Goal: Task Accomplishment & Management: Complete application form

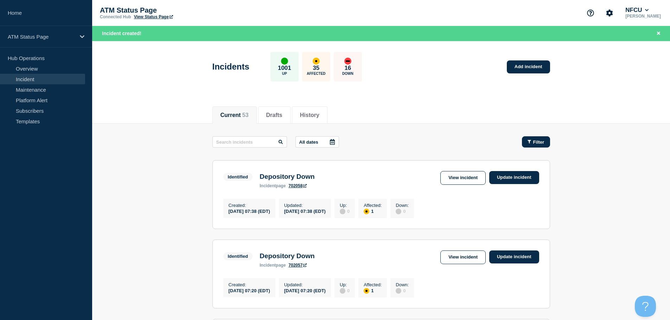
click at [534, 142] on span "Filter" at bounding box center [538, 142] width 11 height 5
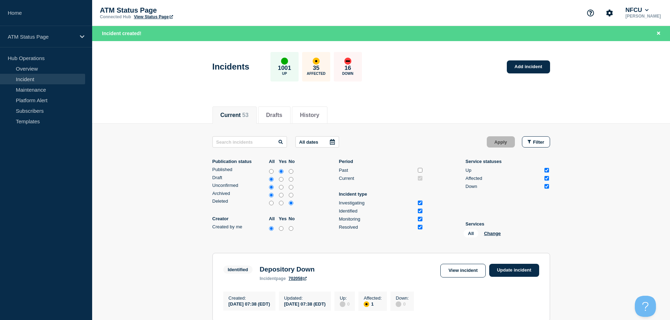
click at [488, 231] on div "All Change" at bounding box center [498, 235] width 70 height 11
click at [488, 236] on button "Change" at bounding box center [492, 233] width 17 height 5
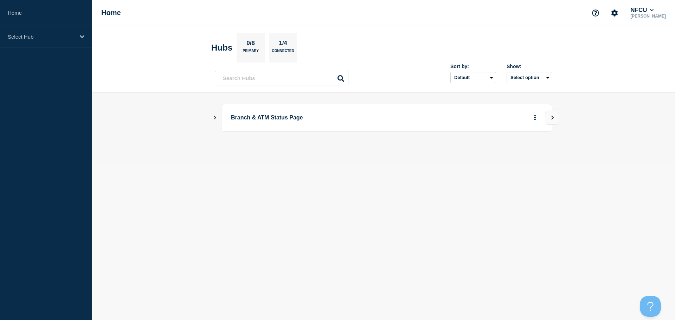
click at [216, 118] on icon "Show Connected Hubs" at bounding box center [215, 118] width 2 height 4
click at [504, 154] on button "See overview" at bounding box center [510, 153] width 37 height 14
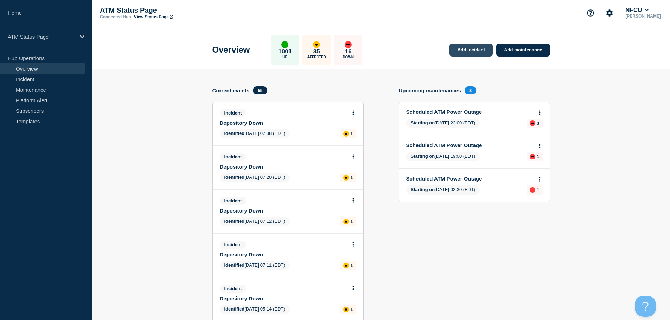
click at [465, 51] on link "Add incident" at bounding box center [470, 50] width 43 height 13
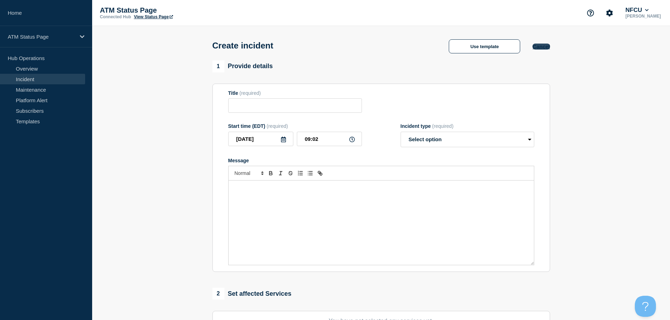
click at [540, 49] on button "Cancel" at bounding box center [540, 47] width 17 height 6
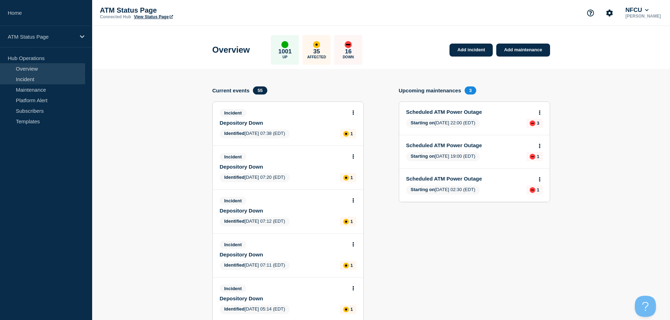
click at [37, 77] on link "Incident" at bounding box center [42, 79] width 85 height 11
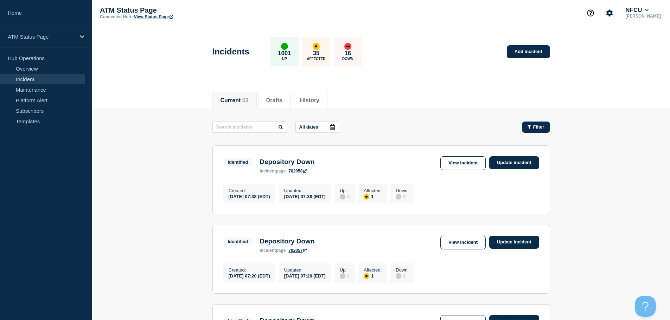
click at [536, 127] on span "Filter" at bounding box center [538, 126] width 11 height 5
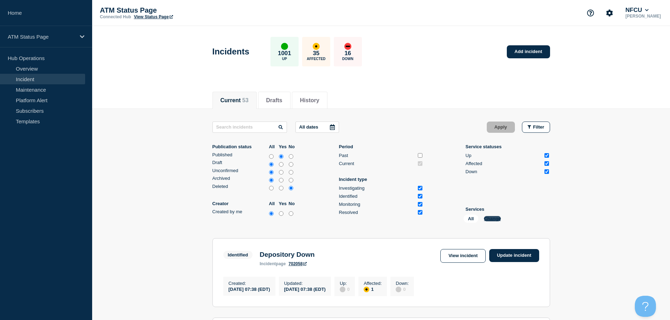
click at [492, 218] on button "Change" at bounding box center [492, 218] width 17 height 5
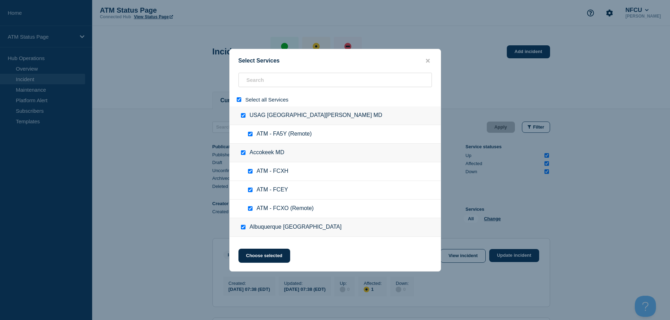
click at [236, 100] on div at bounding box center [240, 99] width 10 height 7
click at [239, 100] on input "select all" at bounding box center [239, 99] width 5 height 5
checkbox input "false"
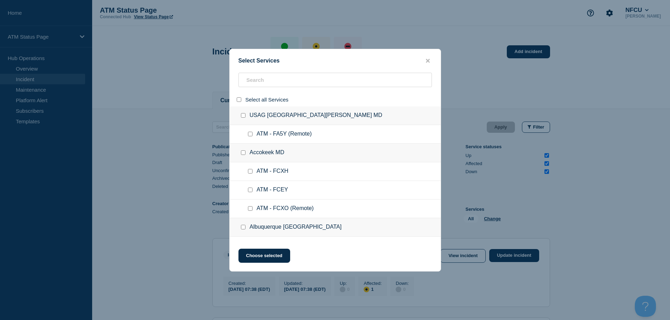
checkbox input "false"
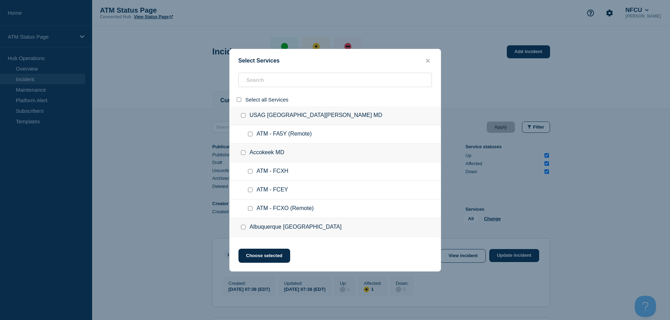
checkbox input "false"
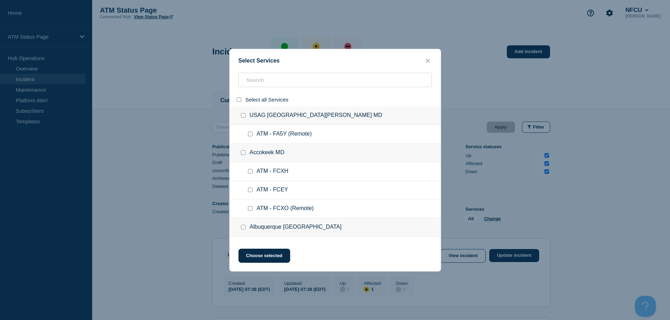
checkbox input "false"
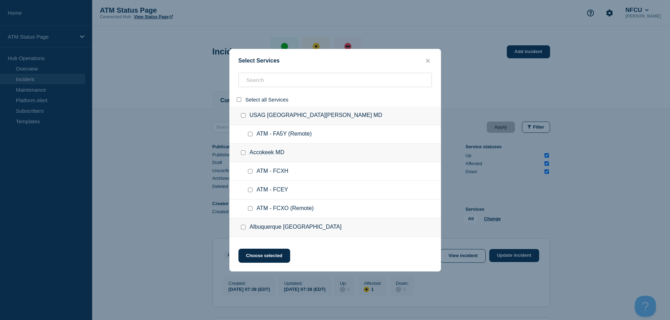
checkbox input "false"
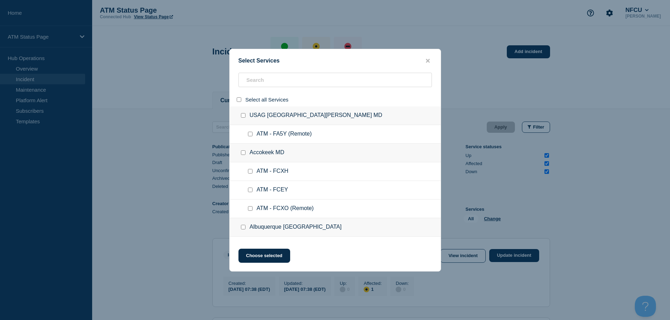
checkbox input "false"
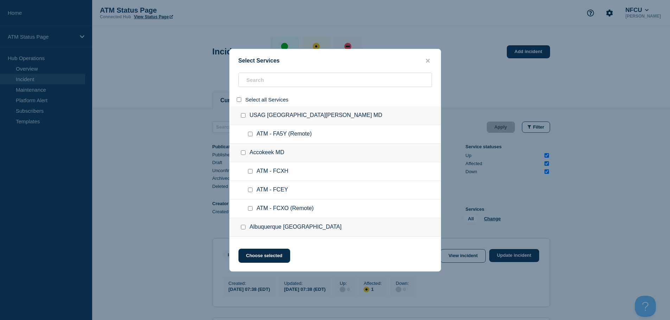
checkbox input "false"
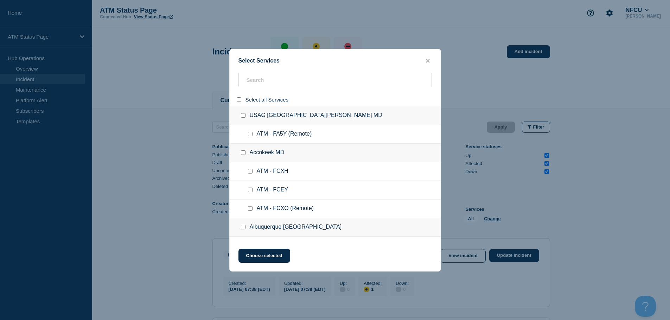
checkbox input "false"
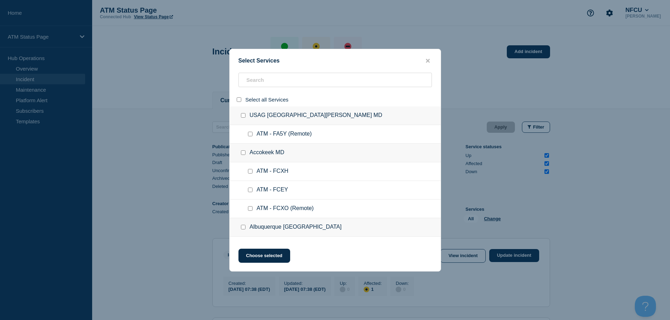
checkbox input "false"
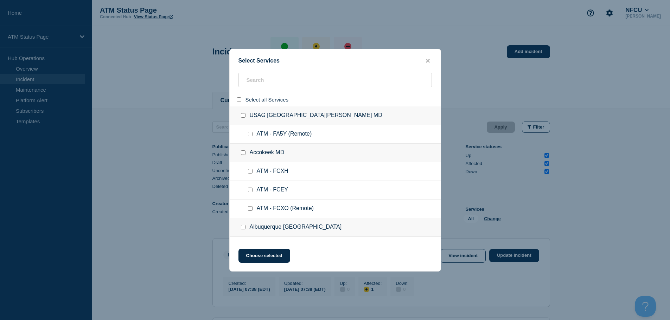
checkbox input "false"
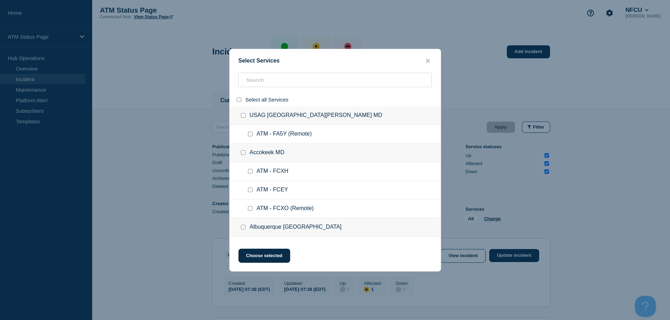
checkbox input "false"
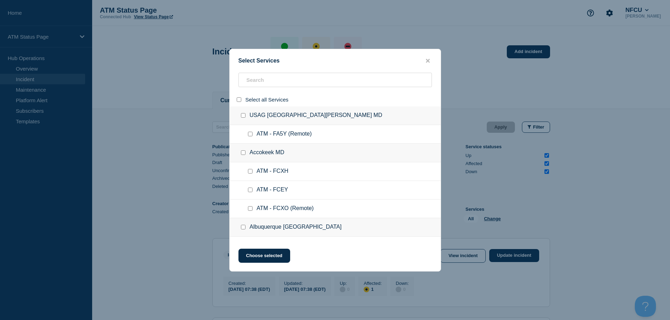
checkbox input "false"
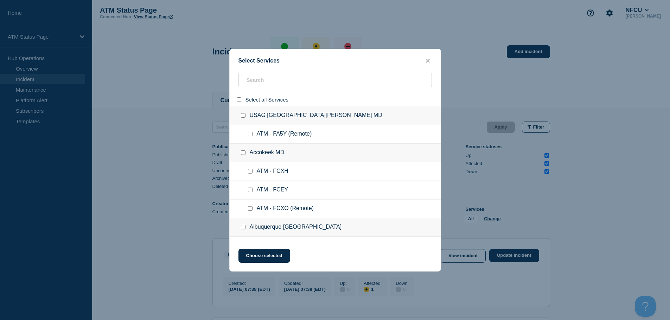
checkbox input "false"
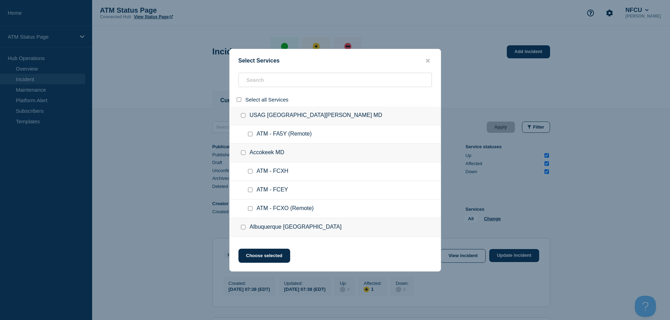
checkbox input "false"
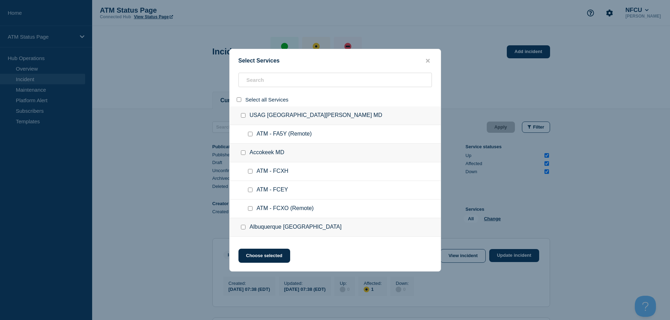
checkbox input "false"
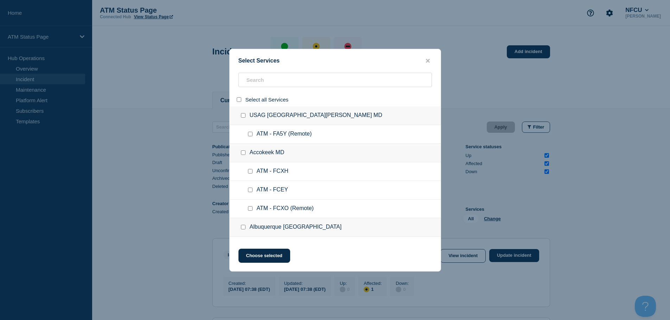
checkbox input "false"
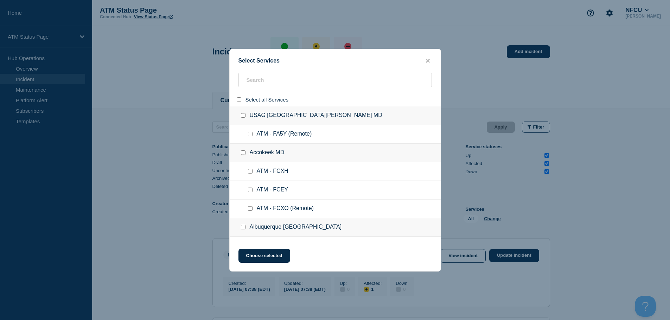
checkbox input "false"
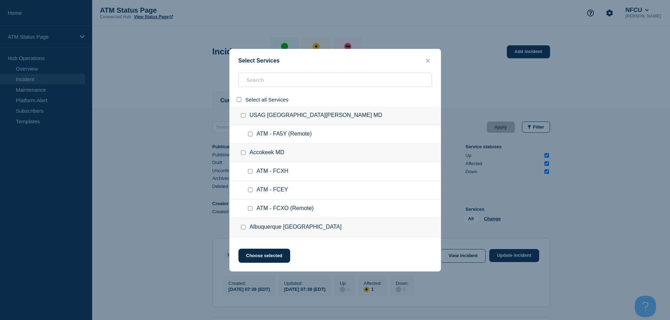
checkbox input "false"
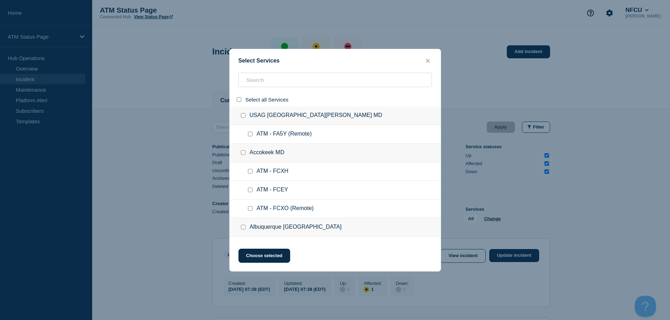
checkbox input "false"
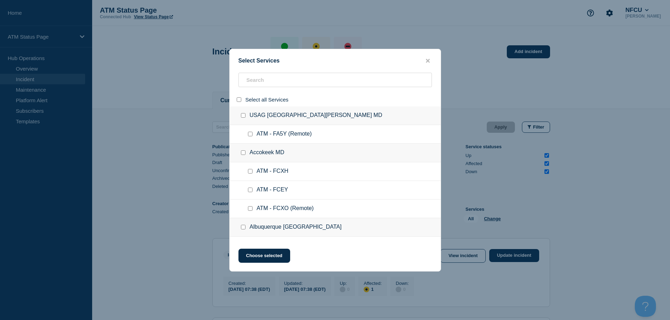
checkbox input "false"
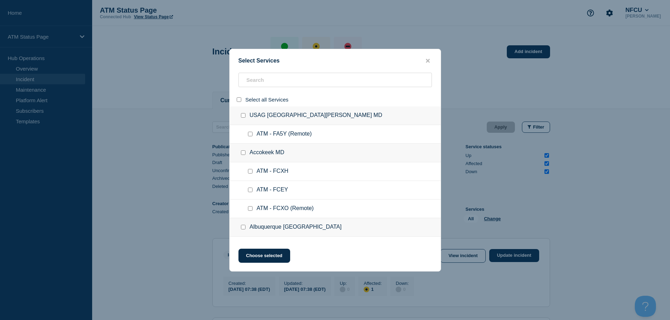
checkbox input "false"
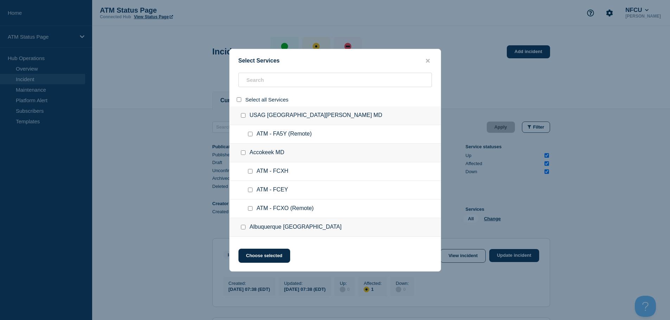
checkbox input "false"
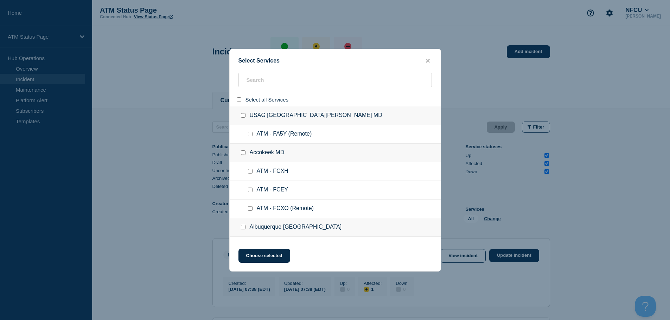
checkbox input "false"
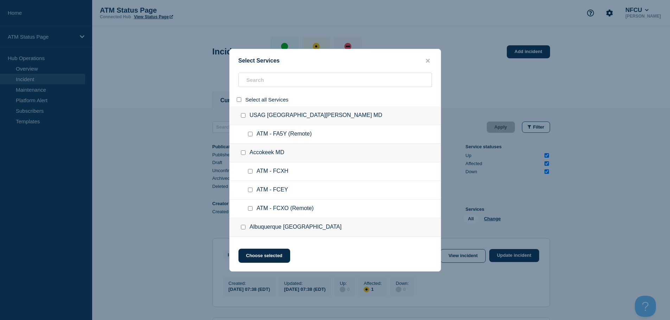
checkbox input "false"
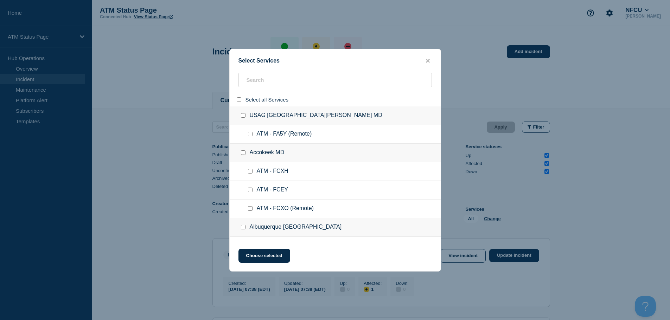
checkbox input "false"
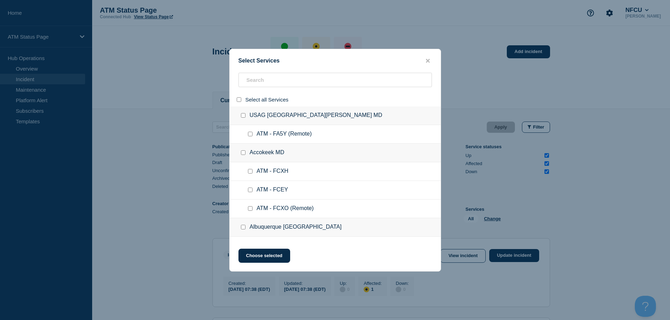
checkbox input "false"
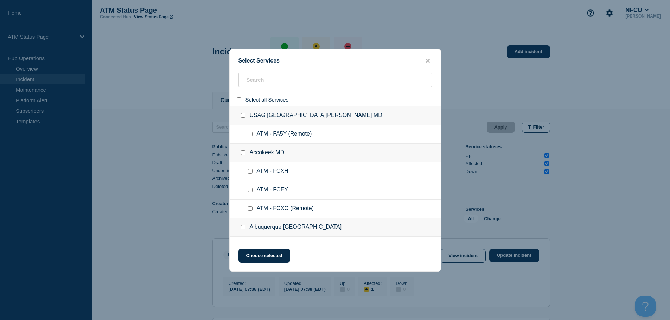
checkbox input "false"
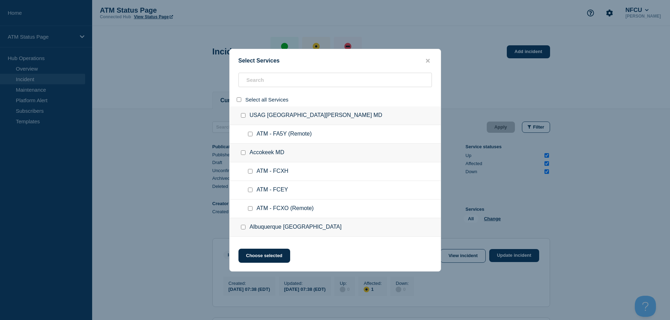
checkbox input "false"
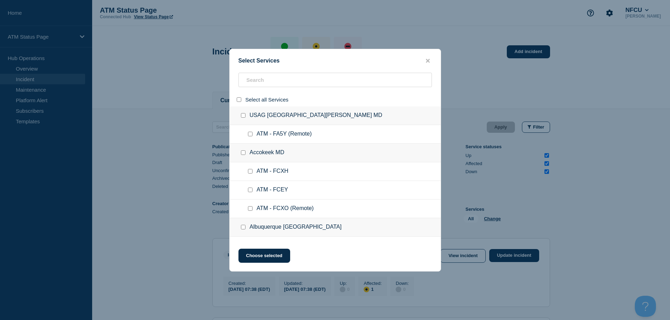
checkbox input "false"
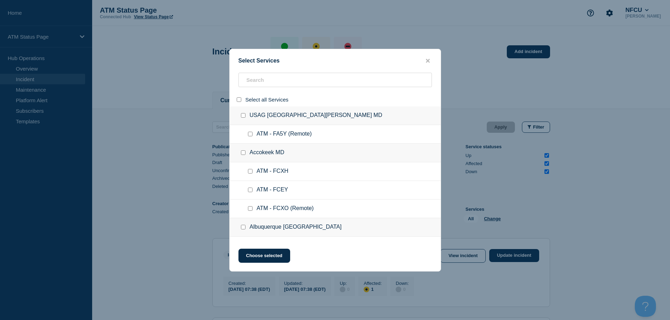
checkbox input "false"
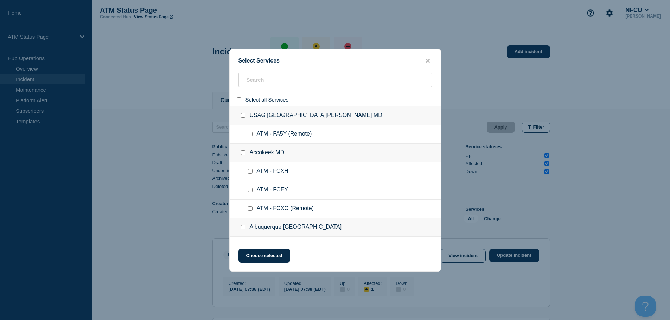
checkbox input "false"
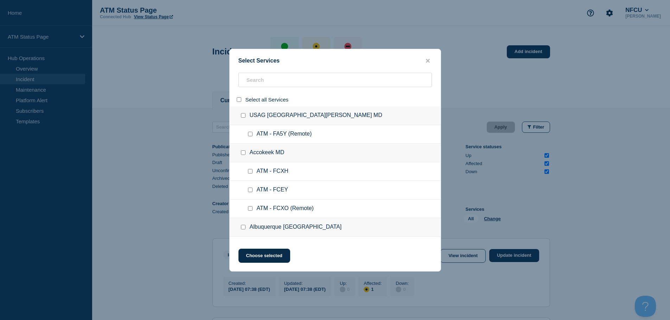
checkbox input "false"
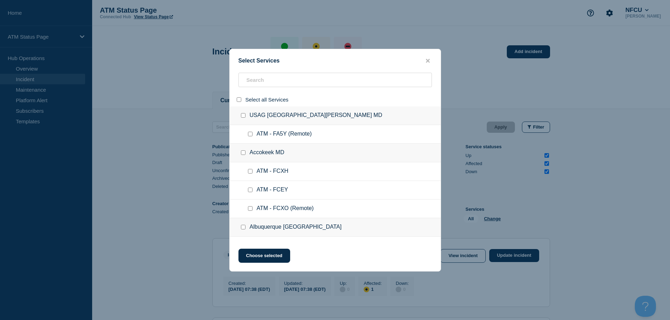
checkbox input "false"
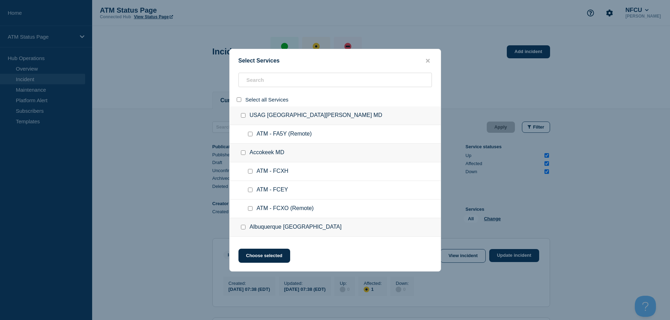
checkbox input "false"
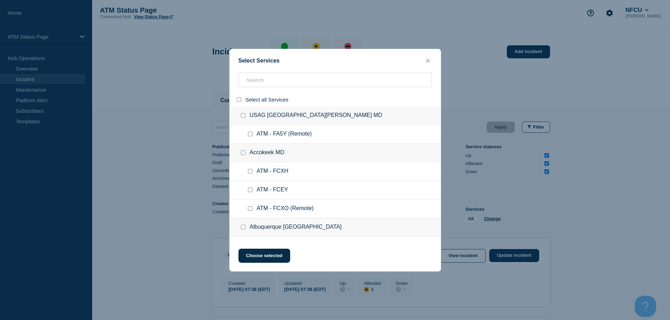
checkbox input "false"
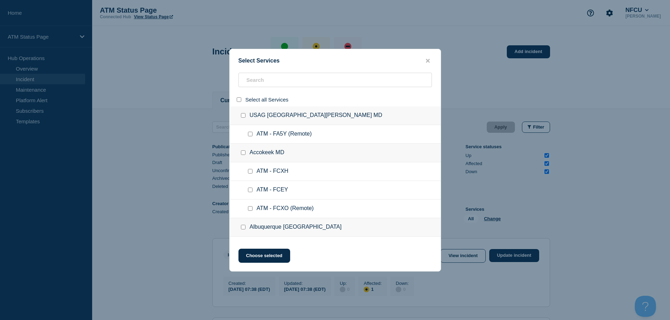
checkbox input "false"
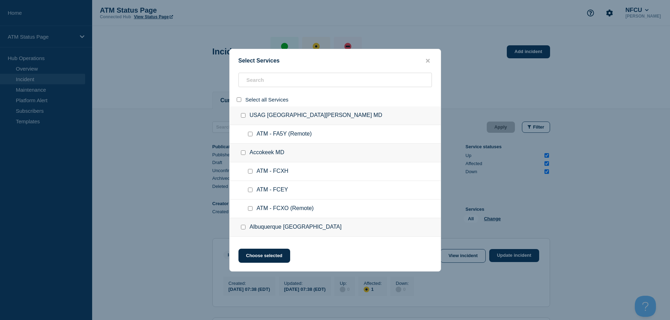
checkbox input "false"
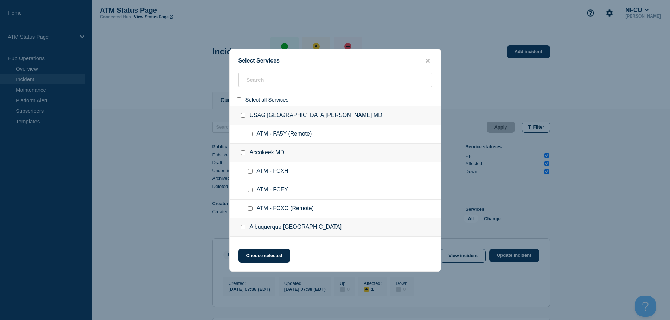
checkbox input "false"
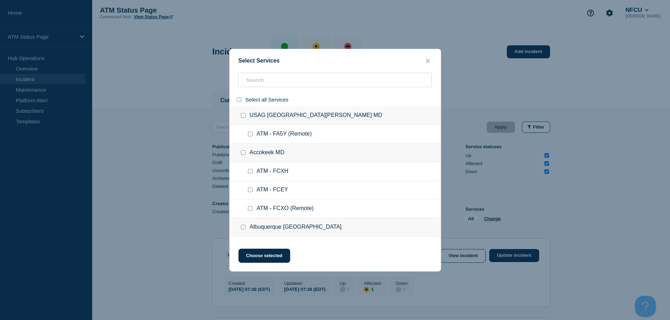
checkbox input "false"
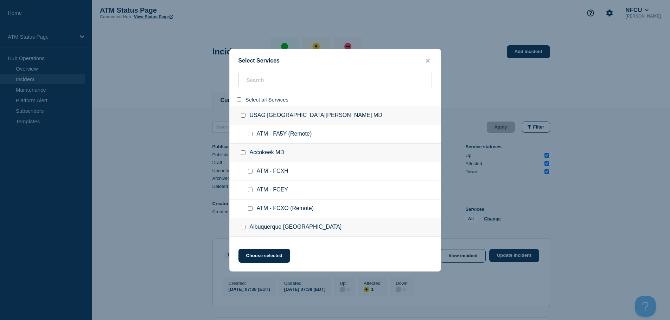
checkbox input "false"
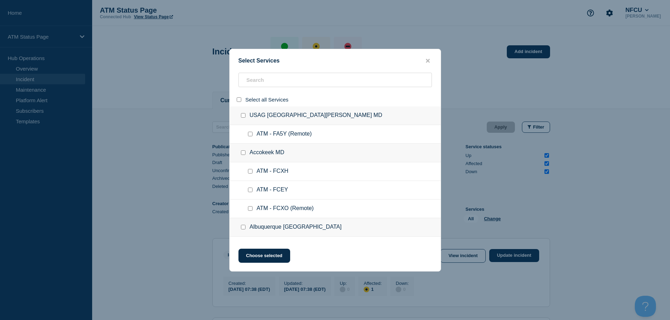
checkbox input "false"
click at [257, 83] on input "search" at bounding box center [334, 80] width 193 height 14
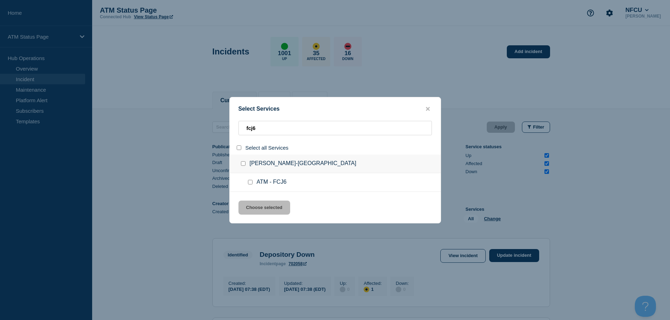
click at [253, 181] on div at bounding box center [251, 182] width 10 height 7
click at [252, 182] on input "service: ATM - FCJ6" at bounding box center [250, 182] width 5 height 5
click at [262, 211] on button "Choose selected" at bounding box center [264, 208] width 52 height 14
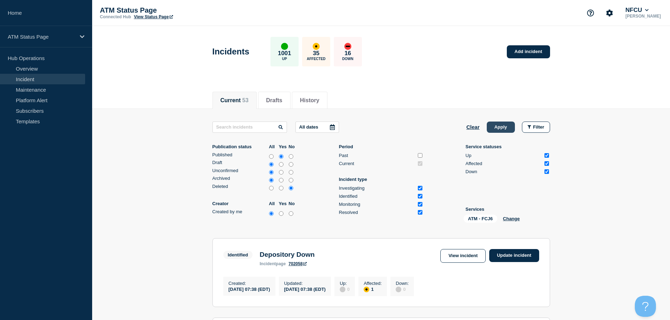
click at [499, 127] on button "Apply" at bounding box center [501, 127] width 28 height 11
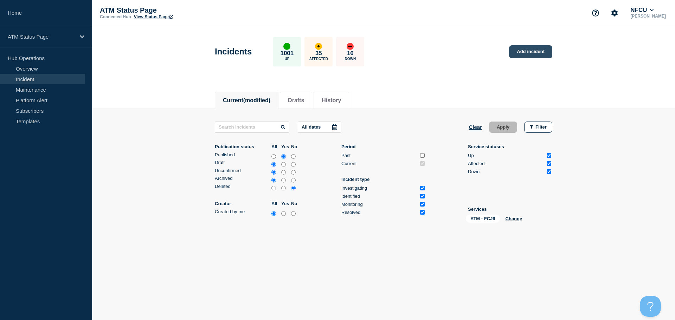
click at [539, 57] on link "Add incident" at bounding box center [530, 51] width 43 height 13
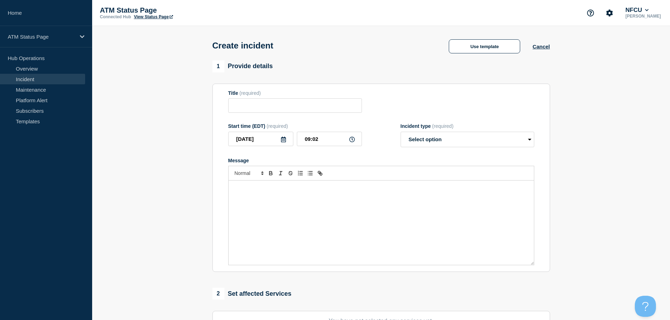
click at [491, 35] on div "Create incident Use template Cancel" at bounding box center [380, 43] width 353 height 34
click at [489, 42] on button "Use template" at bounding box center [484, 46] width 71 height 14
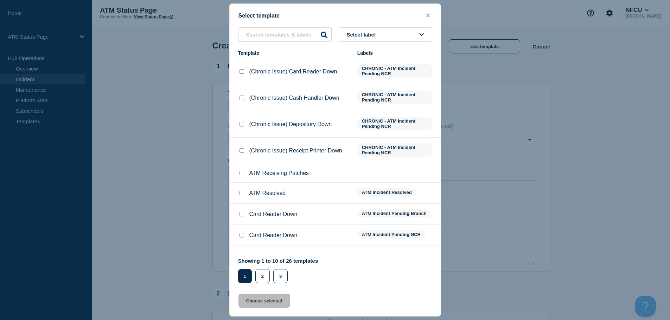
click at [409, 35] on button "Select label" at bounding box center [386, 34] width 94 height 14
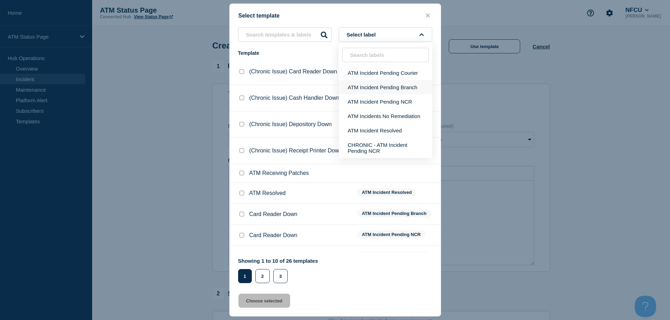
click at [405, 89] on button "ATM Incident Pending Branch" at bounding box center [386, 87] width 94 height 14
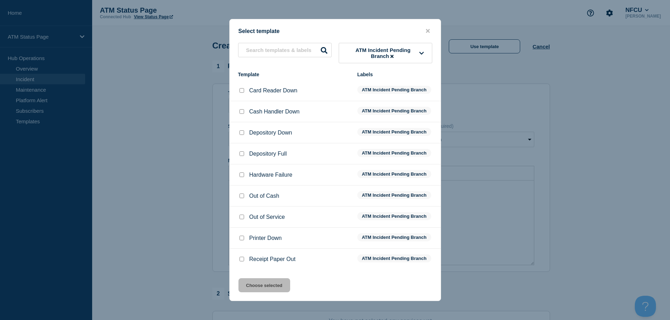
click at [240, 134] on input "Depository Down checkbox" at bounding box center [241, 132] width 5 height 5
click at [270, 286] on button "Choose selected" at bounding box center [264, 285] width 52 height 14
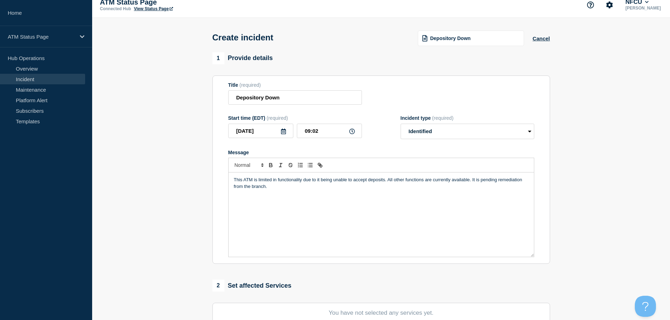
scroll to position [105, 0]
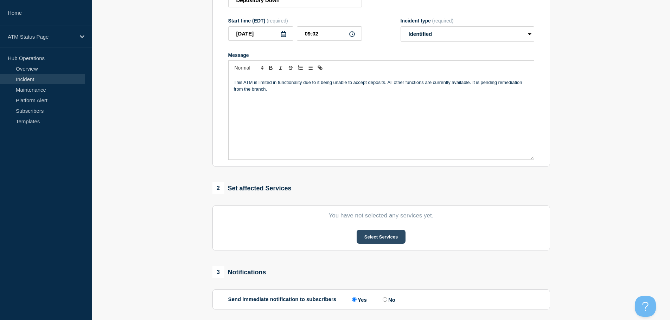
click at [379, 244] on button "Select Services" at bounding box center [380, 237] width 49 height 14
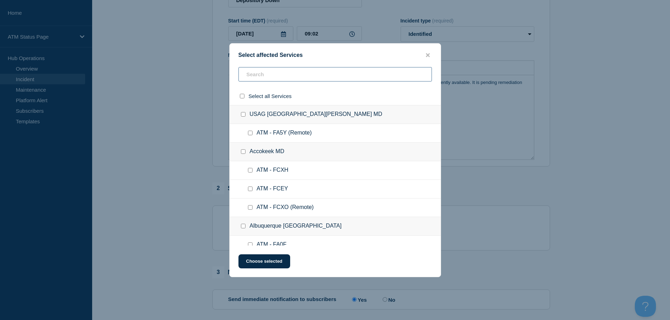
click at [259, 77] on input "text" at bounding box center [334, 74] width 193 height 14
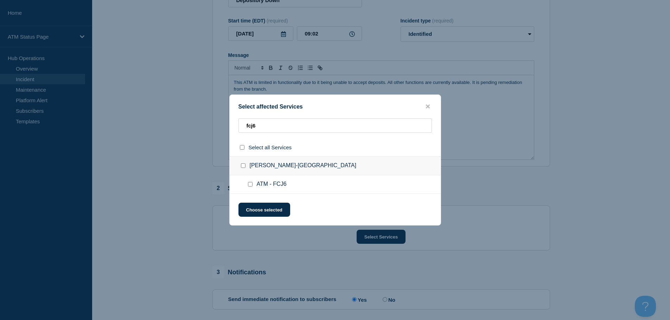
click at [250, 186] on input "ATM - FCJ6 checkbox" at bounding box center [250, 184] width 5 height 5
click at [254, 207] on button "Choose selected" at bounding box center [264, 210] width 52 height 14
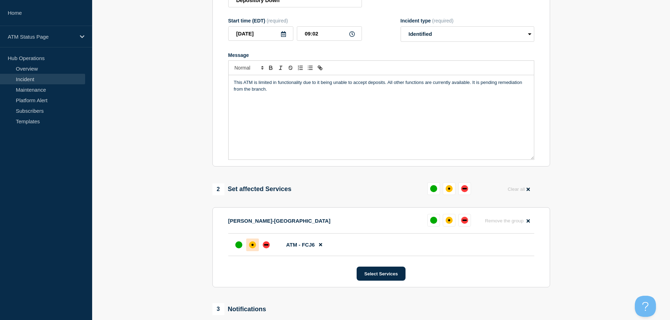
click at [253, 244] on div "affected" at bounding box center [252, 245] width 7 height 7
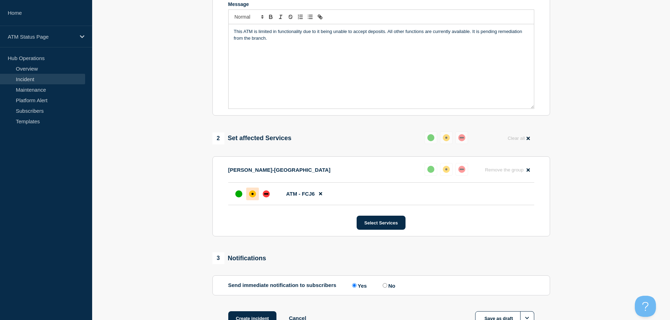
scroll to position [209, 0]
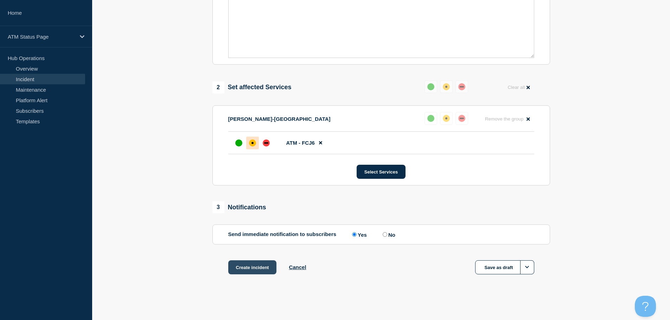
click at [251, 271] on button "Create incident" at bounding box center [252, 268] width 49 height 14
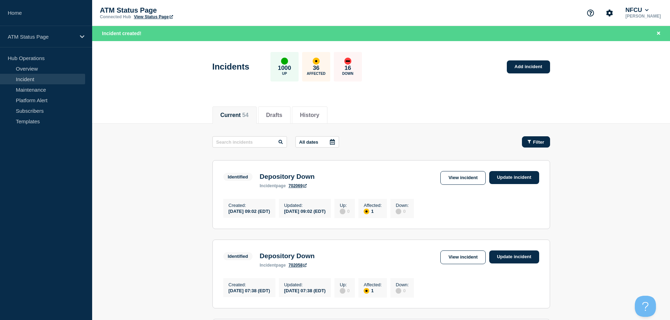
click at [540, 140] on span "Filter" at bounding box center [538, 142] width 11 height 5
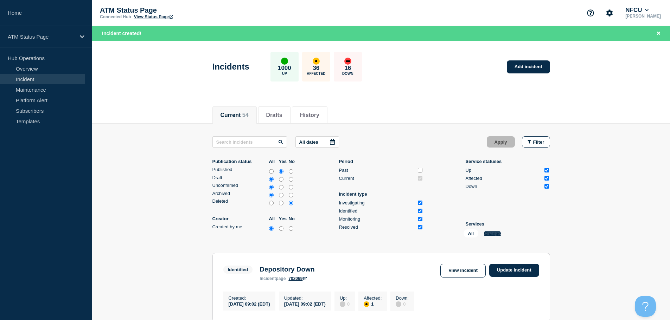
click at [494, 234] on button "Change" at bounding box center [492, 233] width 17 height 5
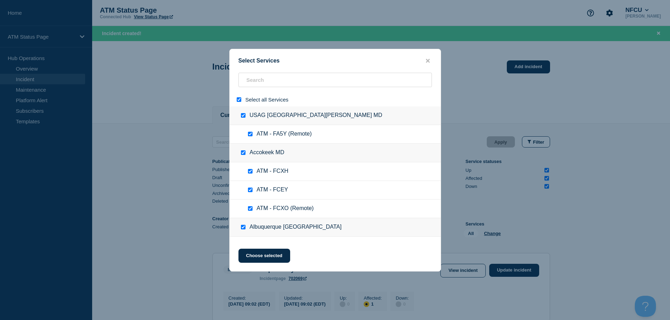
drag, startPoint x: 238, startPoint y: 99, endPoint x: 248, endPoint y: 94, distance: 11.0
click at [239, 99] on input "select all" at bounding box center [239, 99] width 5 height 5
click at [272, 76] on input "search" at bounding box center [334, 80] width 193 height 14
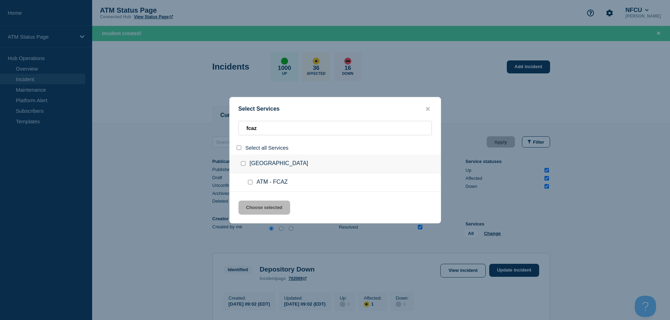
click at [251, 181] on input "service: ATM - FCAZ" at bounding box center [250, 182] width 5 height 5
click at [260, 205] on button "Choose selected" at bounding box center [264, 208] width 52 height 14
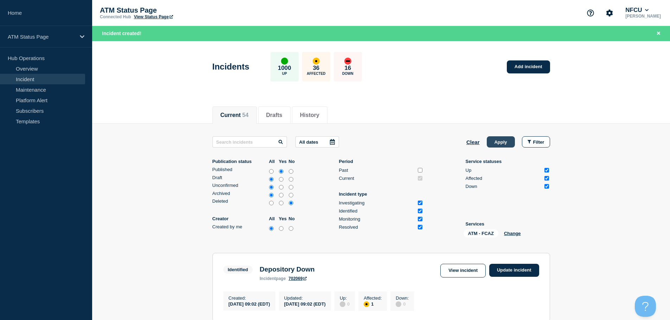
click at [500, 140] on button "Apply" at bounding box center [501, 141] width 28 height 11
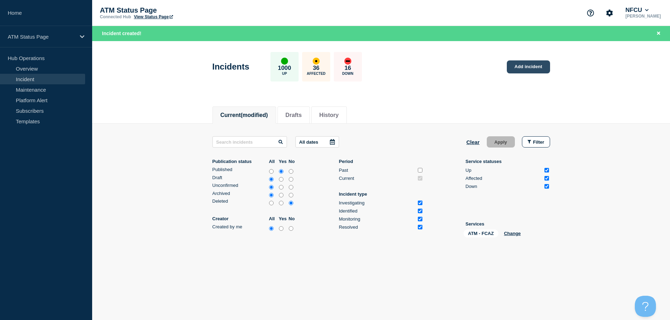
click at [531, 71] on link "Add incident" at bounding box center [528, 66] width 43 height 13
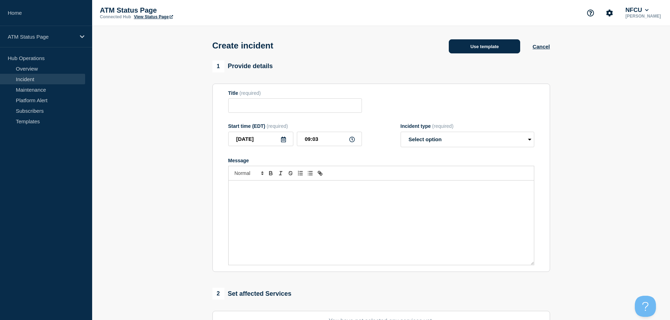
click at [493, 53] on button "Use template" at bounding box center [484, 46] width 71 height 14
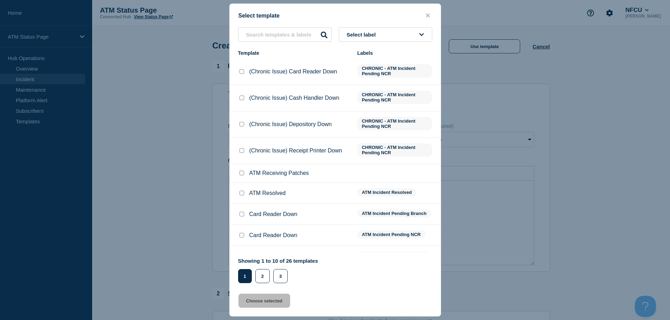
click at [387, 38] on button "Select label" at bounding box center [386, 34] width 94 height 14
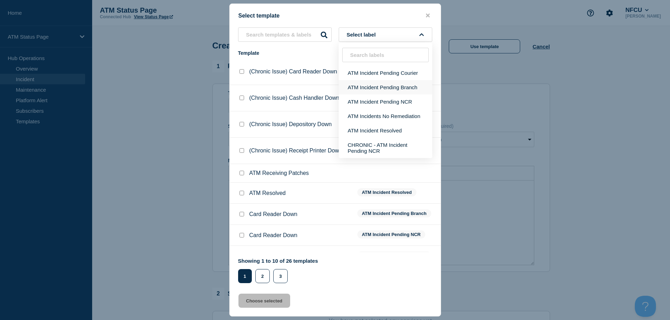
click at [382, 88] on button "ATM Incident Pending Branch" at bounding box center [386, 87] width 94 height 14
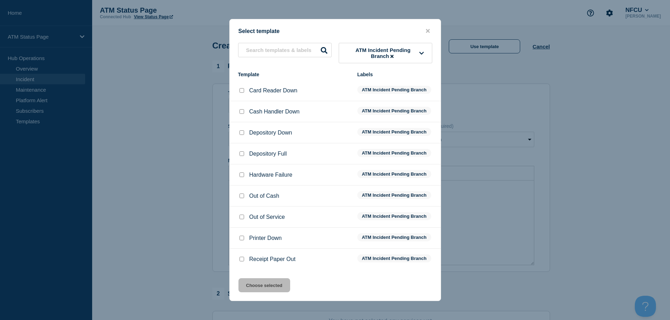
click at [241, 131] on div at bounding box center [241, 132] width 7 height 7
click at [239, 133] on input "Depository Down checkbox" at bounding box center [241, 132] width 5 height 5
click at [270, 287] on button "Choose selected" at bounding box center [264, 285] width 52 height 14
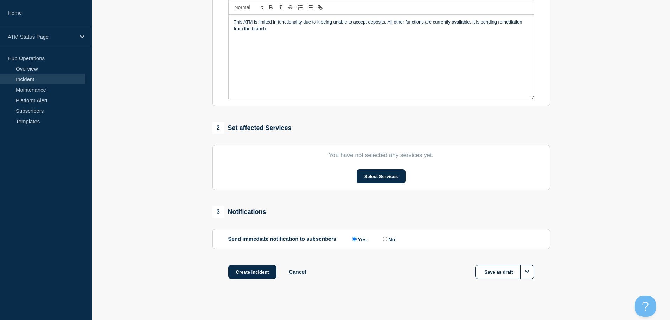
scroll to position [172, 0]
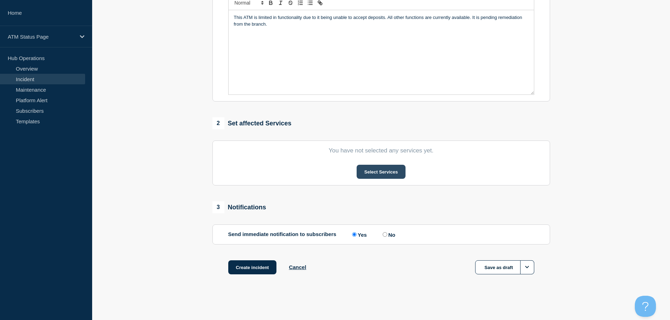
click at [379, 167] on button "Select Services" at bounding box center [380, 172] width 49 height 14
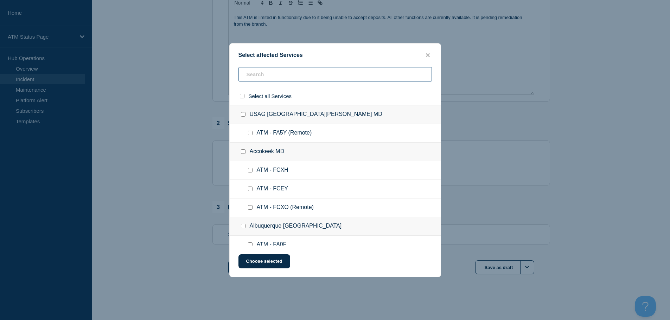
click at [293, 77] on input "text" at bounding box center [334, 74] width 193 height 14
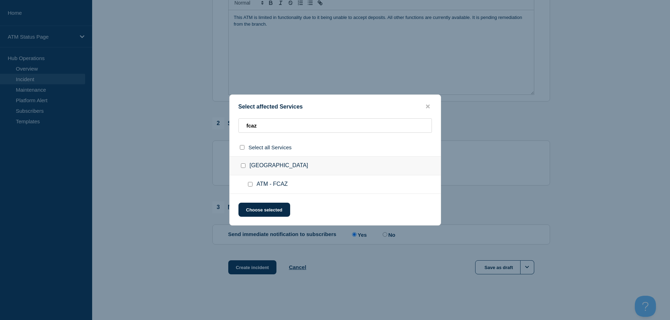
click at [250, 185] on input "ATM - FCAZ checkbox" at bounding box center [250, 184] width 5 height 5
click at [269, 213] on button "Choose selected" at bounding box center [264, 210] width 52 height 14
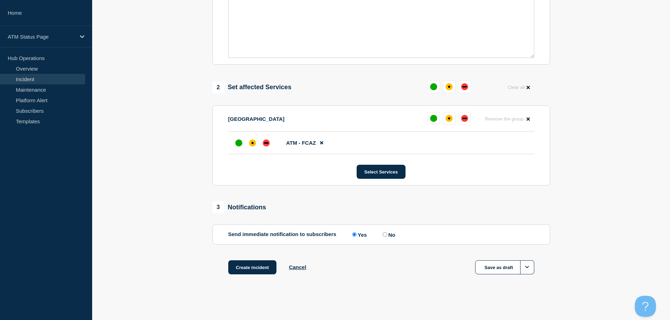
scroll to position [209, 0]
click at [251, 146] on div "affected" at bounding box center [252, 143] width 7 height 7
click at [253, 267] on button "Create incident" at bounding box center [252, 268] width 49 height 14
